Goal: Task Accomplishment & Management: Complete application form

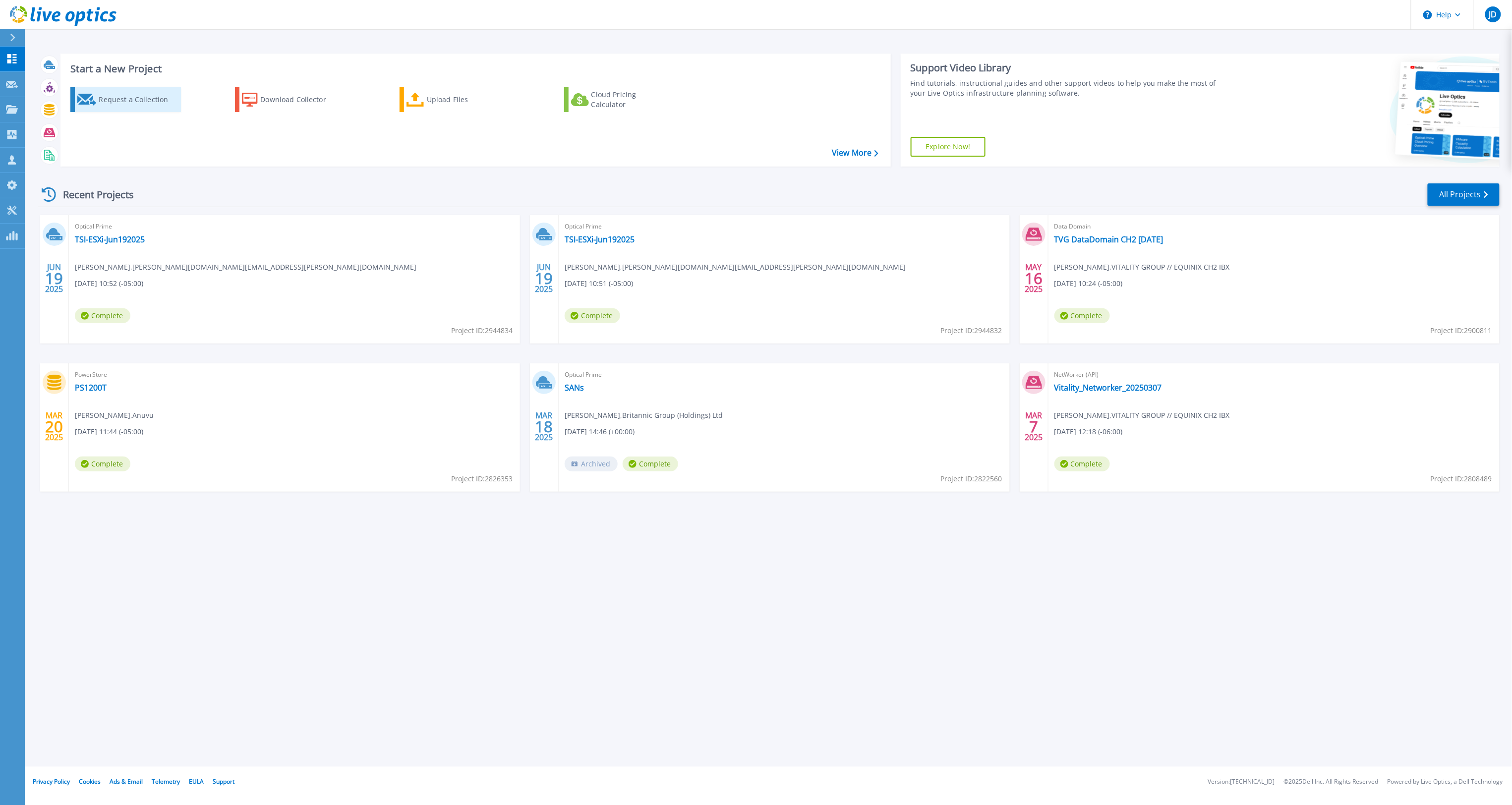
click at [126, 100] on div "Request a Collection" at bounding box center [138, 99] width 80 height 20
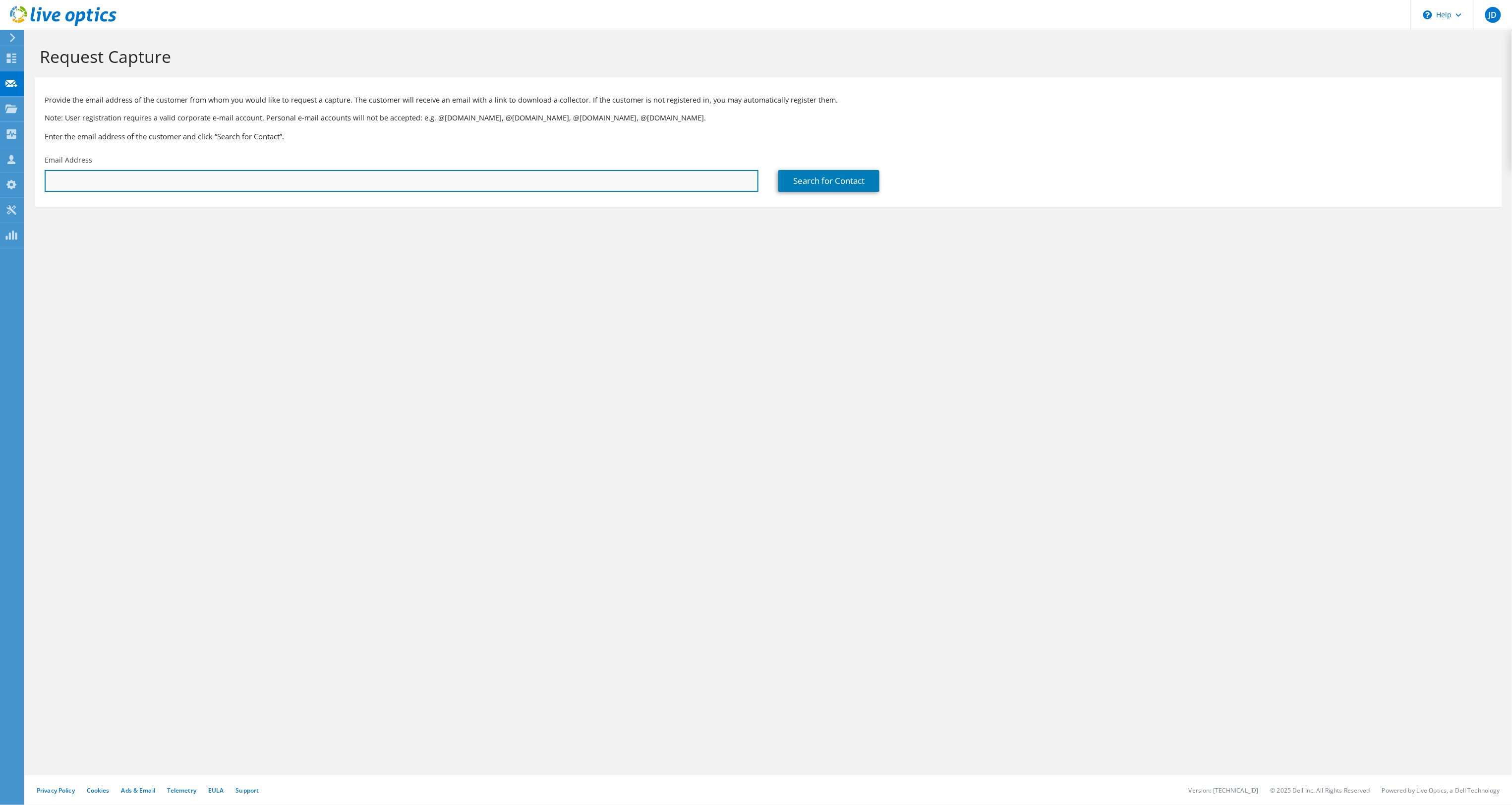
click at [174, 174] on input "text" at bounding box center [401, 181] width 714 height 22
paste input "[EMAIL_ADDRESS][DOMAIN_NAME]"
type input "[EMAIL_ADDRESS][DOMAIN_NAME]"
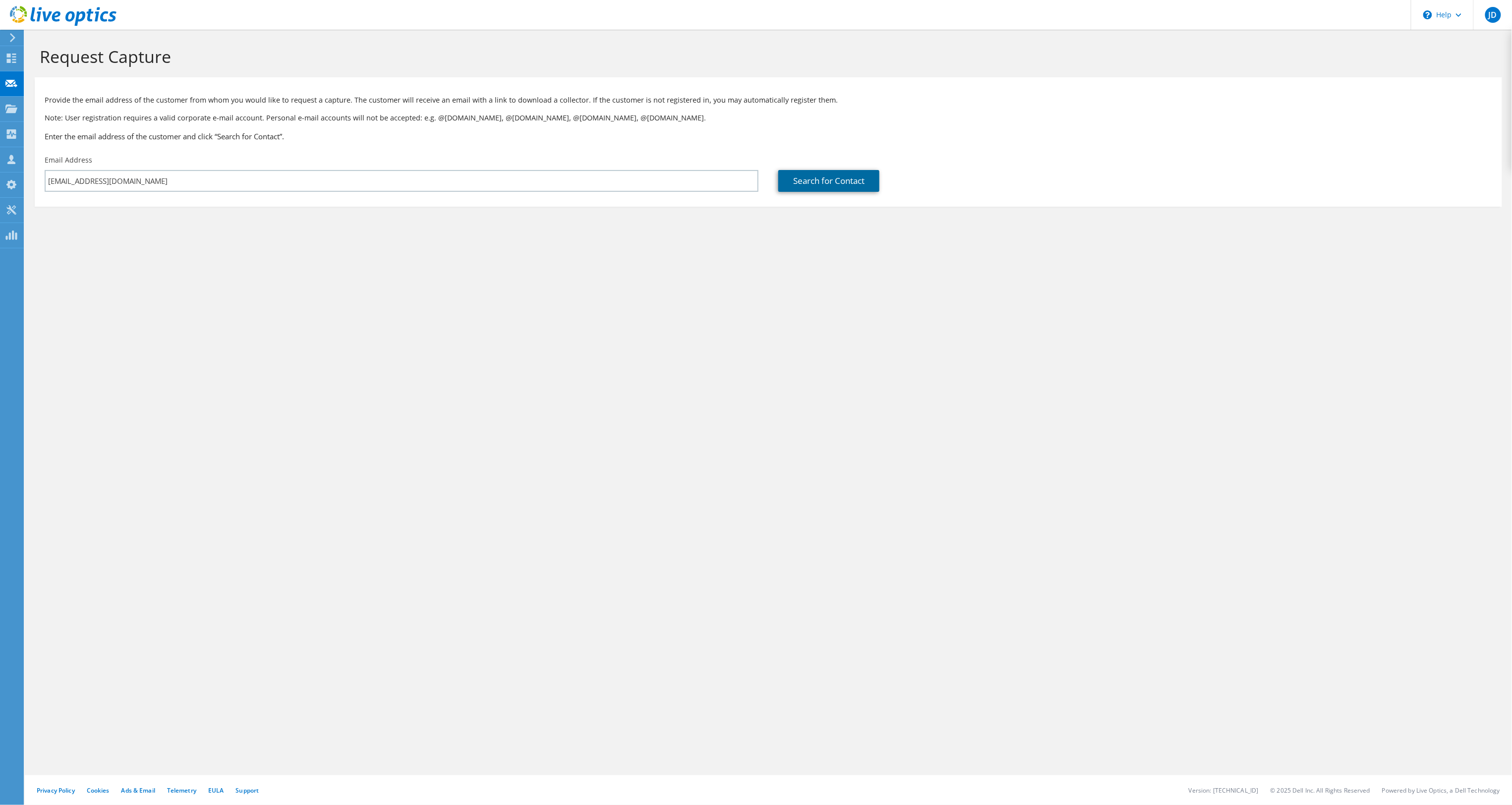
click at [818, 180] on link "Search for Contact" at bounding box center [828, 181] width 101 height 22
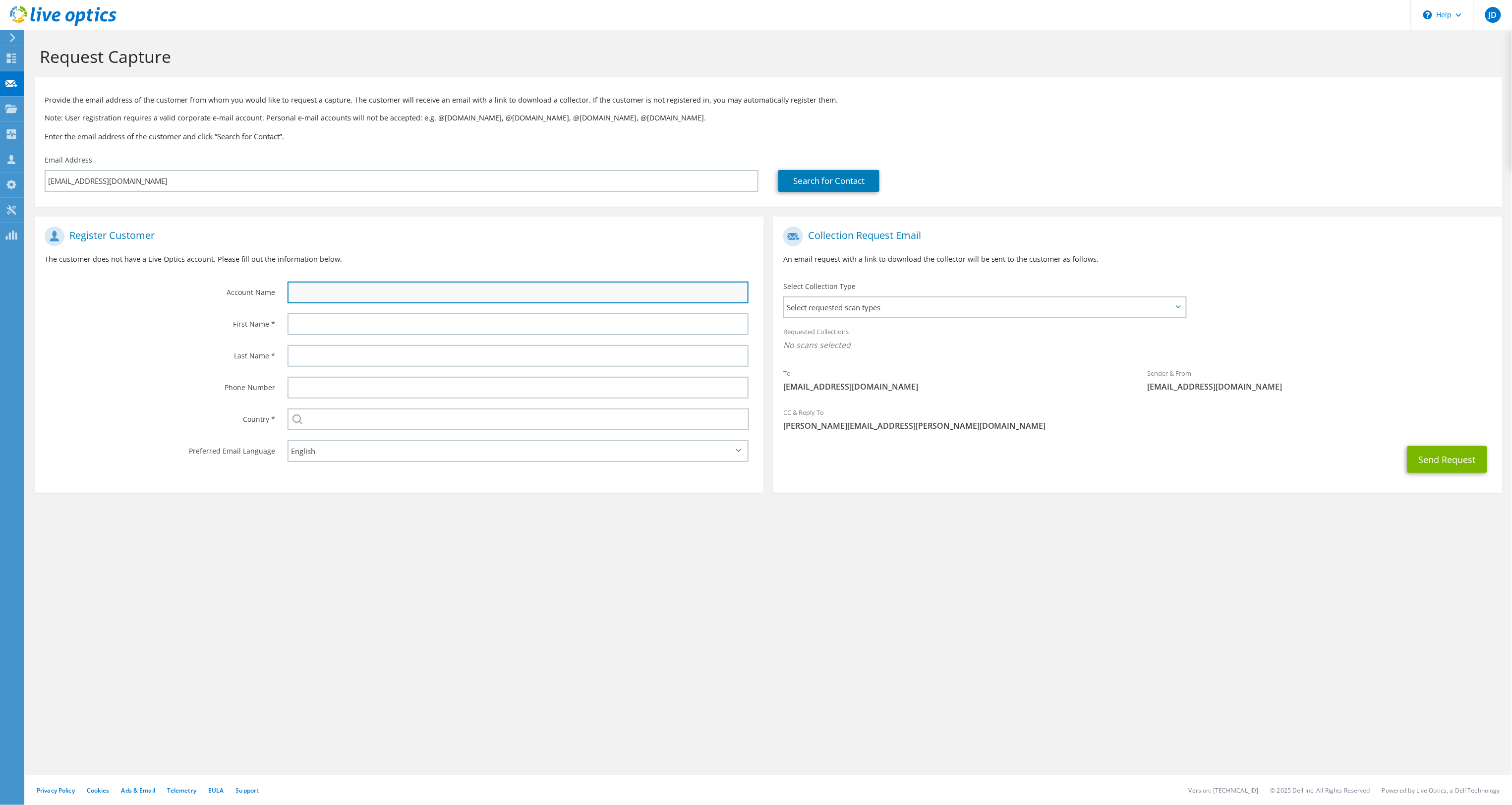
click at [333, 292] on input "text" at bounding box center [518, 292] width 461 height 22
drag, startPoint x: 311, startPoint y: 291, endPoint x: 258, endPoint y: 293, distance: 53.0
click at [255, 294] on div "Account Name [PERSON_NAME]" at bounding box center [399, 265] width 729 height 87
type input "Nottolini"
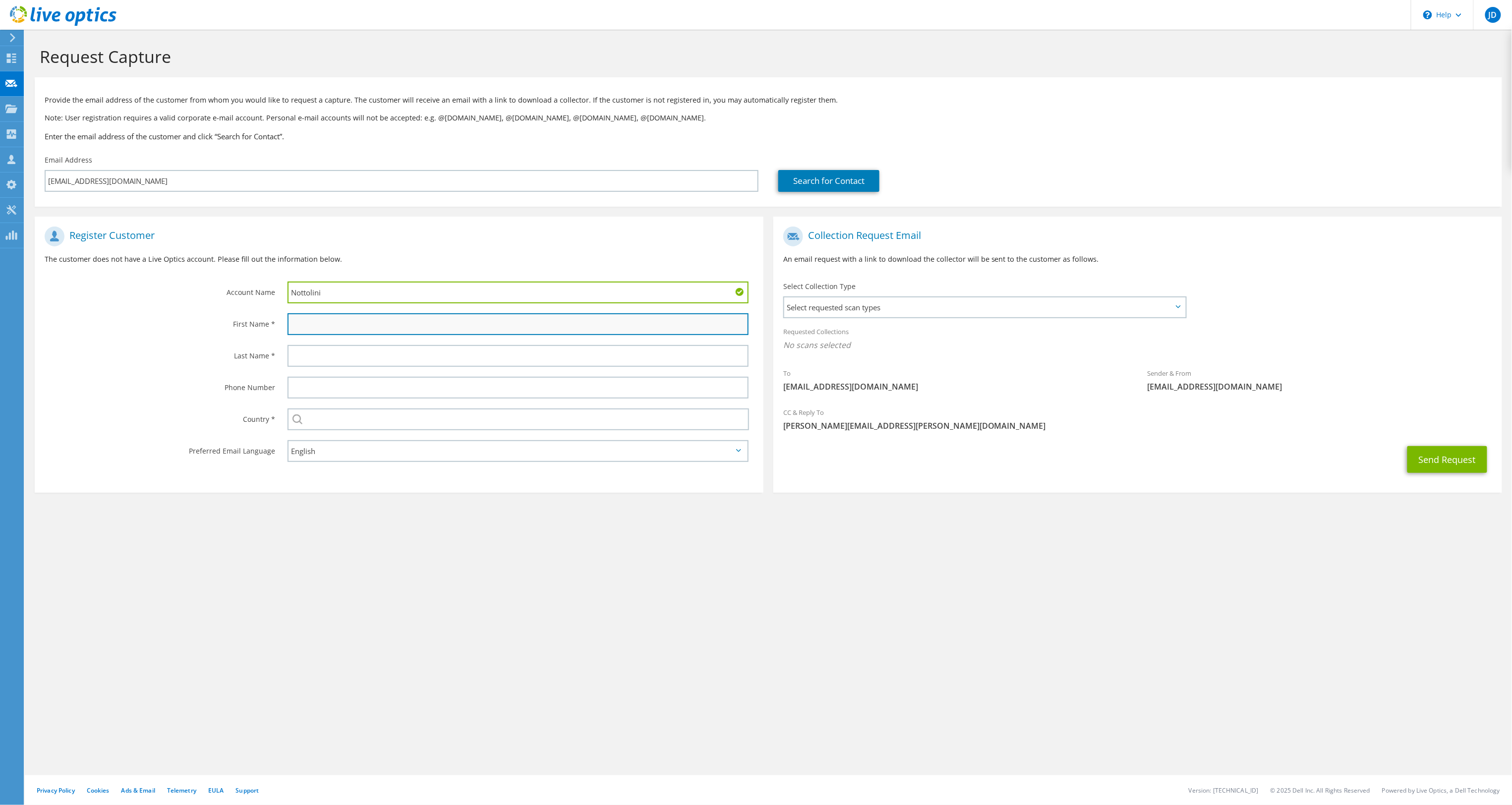
click at [310, 324] on input "text" at bounding box center [518, 324] width 461 height 22
paste input "[PERSON_NAME]"
type input "[PERSON_NAME]"
drag, startPoint x: 261, startPoint y: 294, endPoint x: 251, endPoint y: 293, distance: 10.0
click at [251, 293] on div "Account Name Nottolini" at bounding box center [399, 265] width 729 height 87
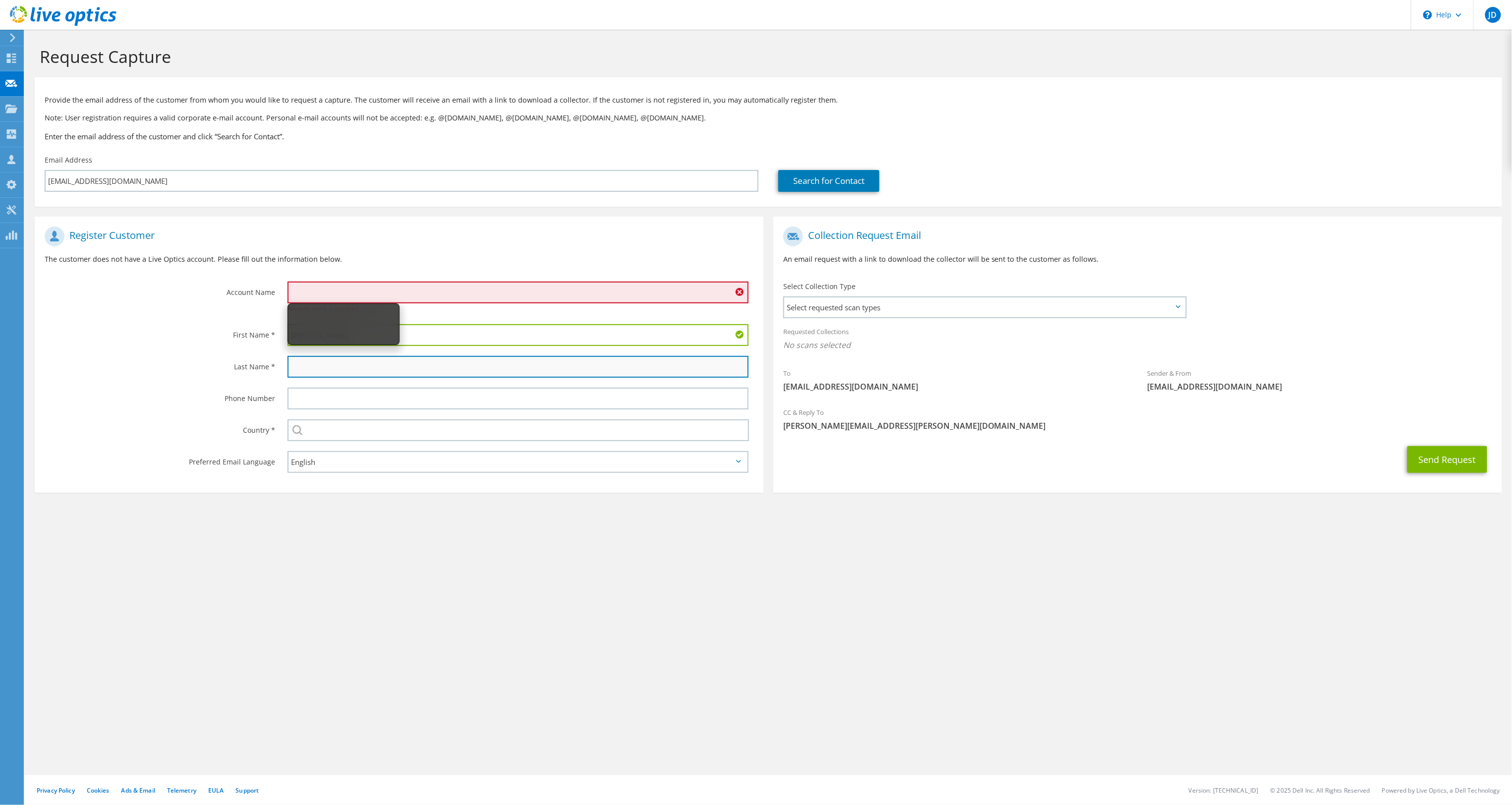
click at [318, 363] on input "text" at bounding box center [518, 366] width 461 height 22
paste input "Nottolini"
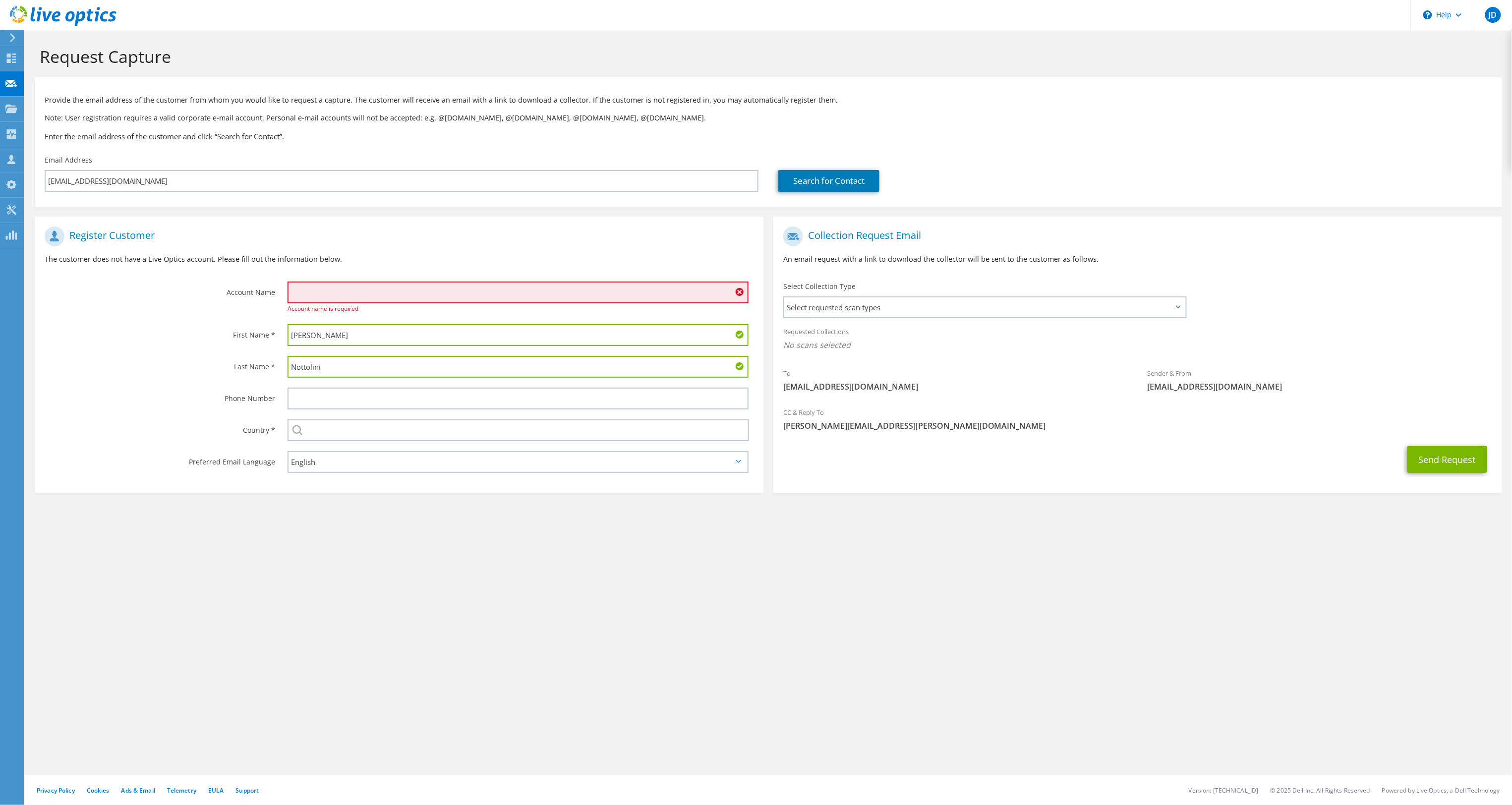
type input "Nottolini"
click at [327, 296] on input "text" at bounding box center [518, 292] width 461 height 22
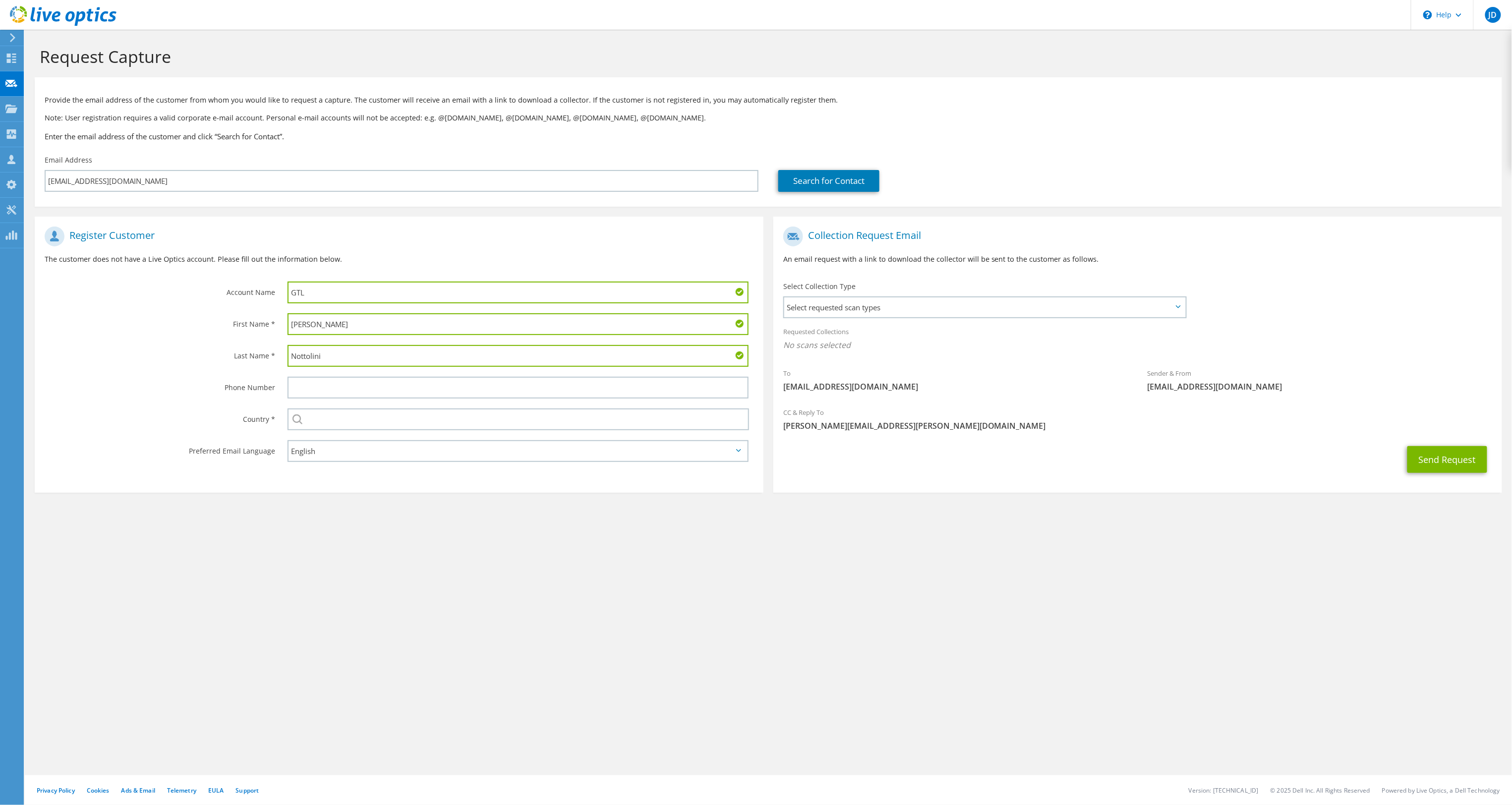
type input "GTL"
click at [377, 421] on input "text" at bounding box center [518, 419] width 461 height 22
click at [376, 471] on li "[GEOGRAPHIC_DATA]" at bounding box center [517, 476] width 459 height 14
type input "[GEOGRAPHIC_DATA]"
click at [925, 306] on span "Select requested scan types" at bounding box center [985, 308] width 401 height 20
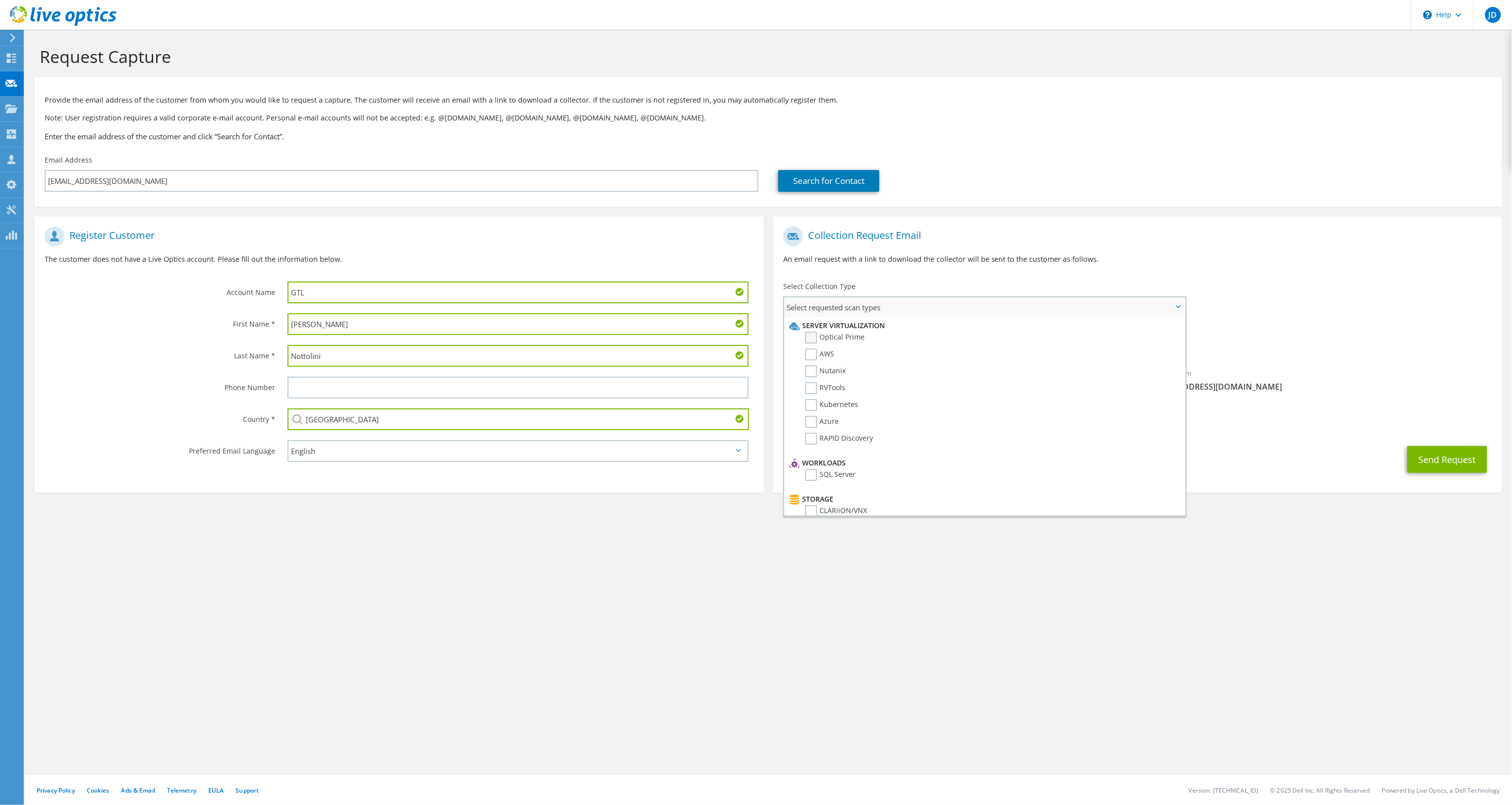
click at [842, 333] on label "Optical Prime" at bounding box center [834, 338] width 59 height 12
click at [0, 0] on input "Optical Prime" at bounding box center [0, 0] width 0 height 0
click at [809, 424] on label "Pure" at bounding box center [820, 430] width 30 height 12
click at [0, 0] on input "Pure" at bounding box center [0, 0] width 0 height 0
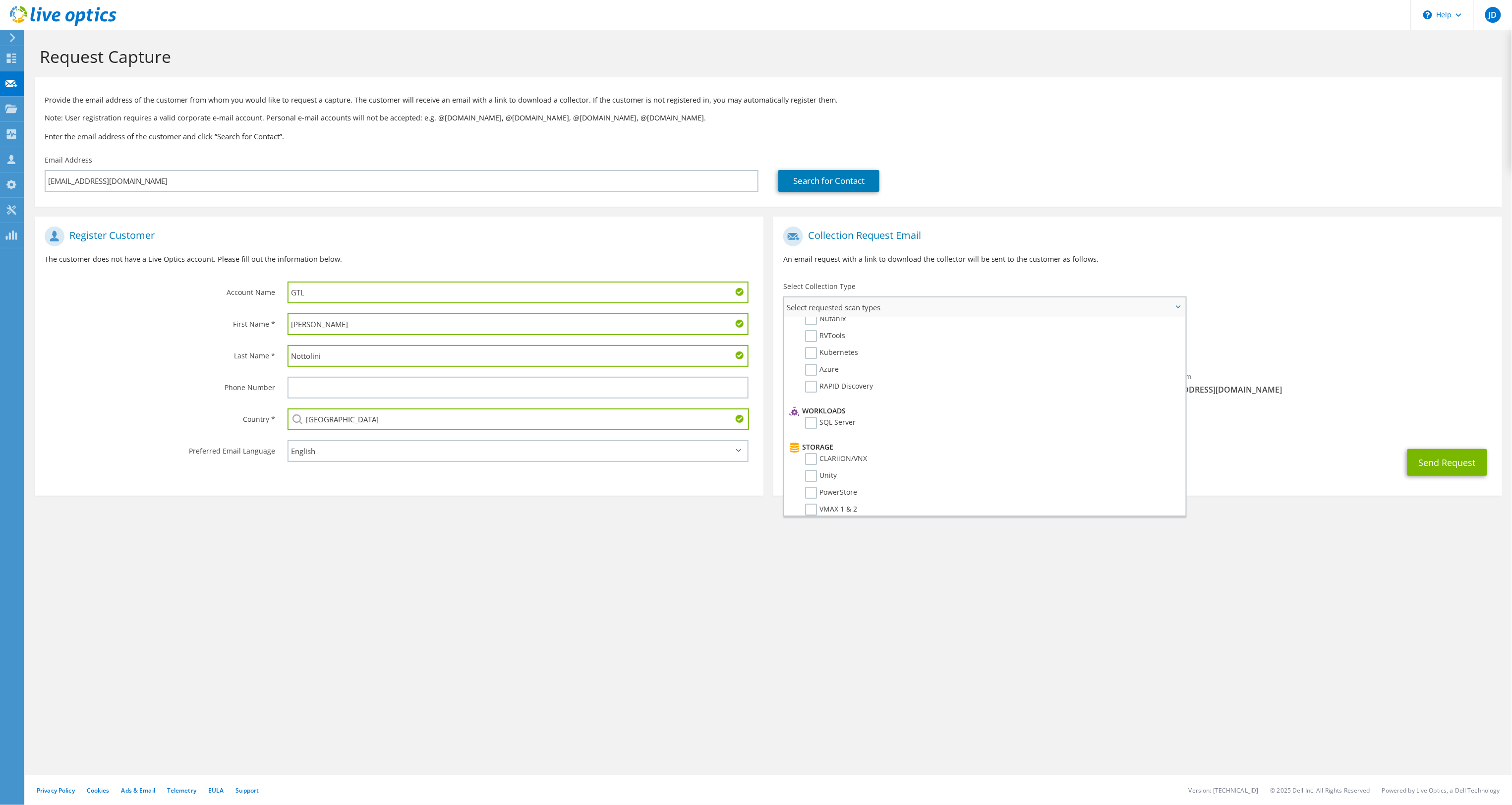
scroll to position [0, 0]
click at [1323, 434] on div "CC & Reply To [PERSON_NAME][EMAIL_ADDRESS][PERSON_NAME][DOMAIN_NAME]" at bounding box center [1137, 422] width 729 height 34
click at [1436, 458] on button "Send Request" at bounding box center [1447, 462] width 80 height 27
